Goal: Transaction & Acquisition: Purchase product/service

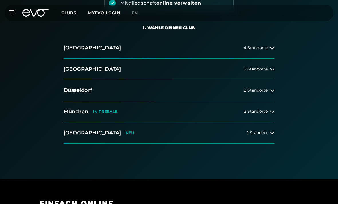
scroll to position [126, 0]
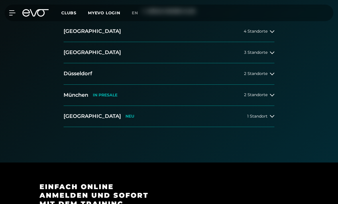
click at [269, 117] on div "1 Standort" at bounding box center [260, 116] width 27 height 5
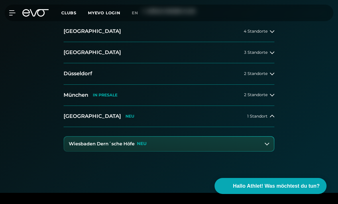
click at [207, 146] on button "Wiesbaden Dern´sche Höfe NEU" at bounding box center [169, 144] width 210 height 14
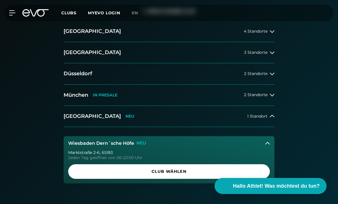
click at [212, 173] on span "Club wählen" at bounding box center [169, 172] width 188 height 6
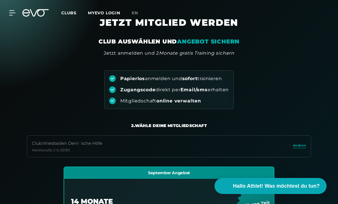
scroll to position [0, 0]
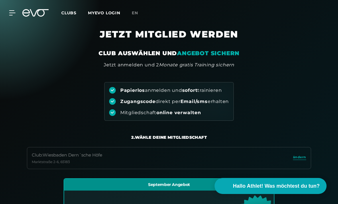
click at [136, 11] on span "en" at bounding box center [135, 12] width 6 height 5
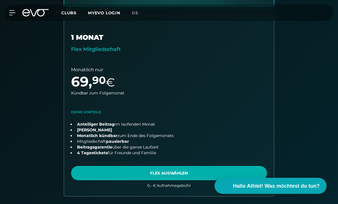
scroll to position [370, 0]
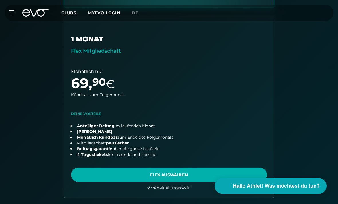
click at [192, 175] on link "choose plan" at bounding box center [169, 107] width 210 height 181
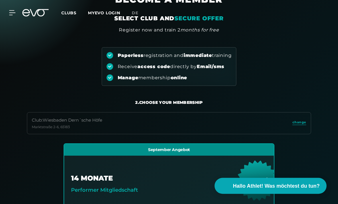
scroll to position [0, 0]
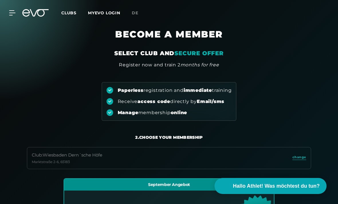
click at [137, 14] on span "de" at bounding box center [135, 12] width 7 height 5
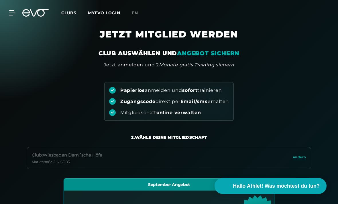
click at [136, 15] on link "en" at bounding box center [138, 13] width 13 height 7
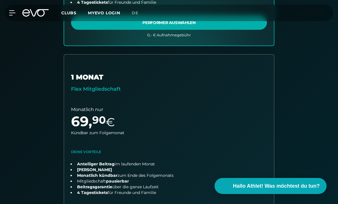
scroll to position [342, 0]
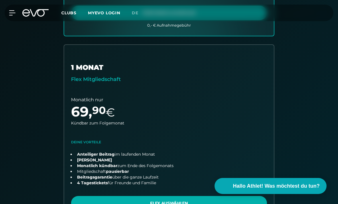
click at [153, 204] on link "choose plan" at bounding box center [169, 135] width 210 height 181
